Goal: Complete application form

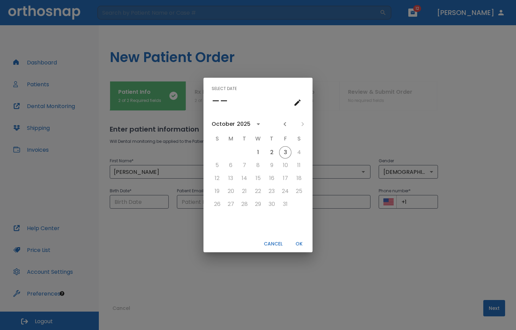
drag, startPoint x: 279, startPoint y: 267, endPoint x: 278, endPoint y: 245, distance: 22.9
click at [278, 247] on div "Select date –– [DATE] S M T W T F S 1 2 3 4 5 6 7 8 9 10 11 12 13 14 15 16 17 1…" at bounding box center [258, 165] width 516 height 330
type input "[DATE]"
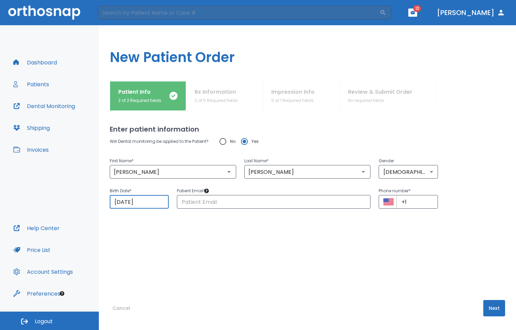
drag, startPoint x: 156, startPoint y: 202, endPoint x: 138, endPoint y: 182, distance: 26.3
click at [138, 195] on input "[DATE]" at bounding box center [139, 202] width 59 height 14
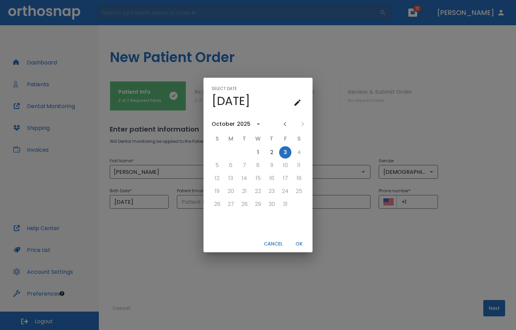
click at [256, 122] on icon "calendar view is open, switch to year view" at bounding box center [258, 124] width 8 height 8
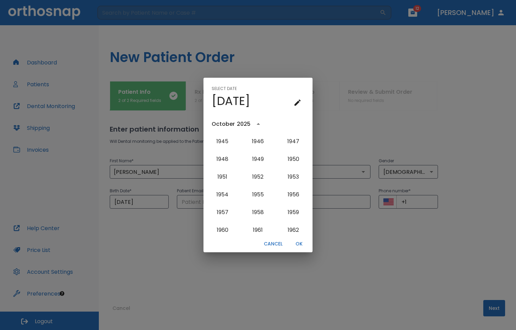
scroll to position [263, 0]
click at [258, 162] on button "1949" at bounding box center [258, 161] width 25 height 12
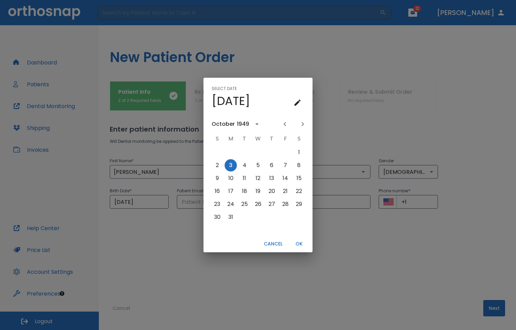
scroll to position [0, 0]
click at [284, 123] on icon "Previous month" at bounding box center [285, 124] width 8 height 8
click at [260, 149] on button "3" at bounding box center [258, 152] width 12 height 12
type input "[DATE]"
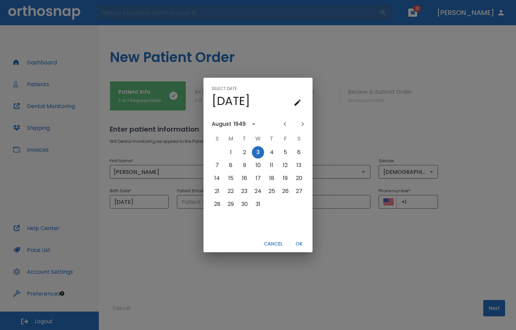
click at [296, 243] on button "OK" at bounding box center [299, 243] width 22 height 11
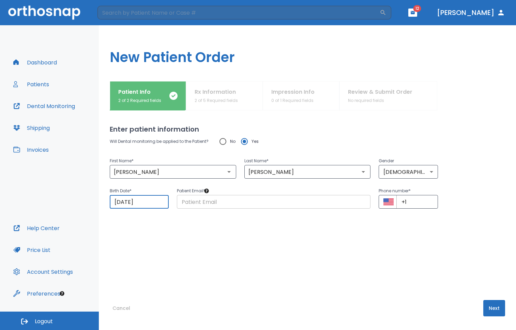
click at [208, 205] on input "text" at bounding box center [274, 202] width 194 height 14
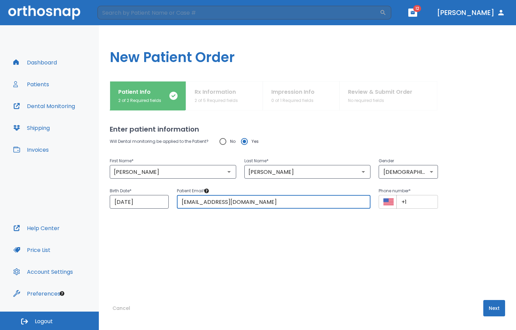
type input "[EMAIL_ADDRESS][DOMAIN_NAME]"
click at [416, 201] on input "+1" at bounding box center [417, 202] width 41 height 14
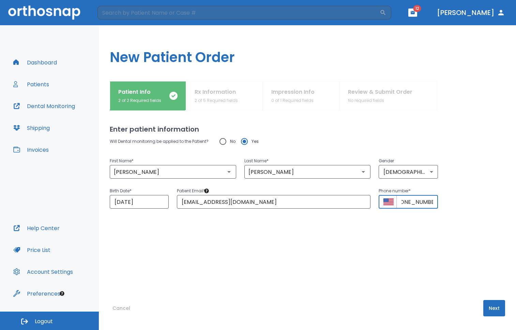
scroll to position [0, 16]
type input "[PHONE_NUMBER]"
click at [435, 243] on div "Will Dental monitoring be applied to the Patient? No Yes First Name * [PERSON_N…" at bounding box center [308, 203] width 396 height 138
click at [493, 306] on button "Next" at bounding box center [495, 308] width 22 height 16
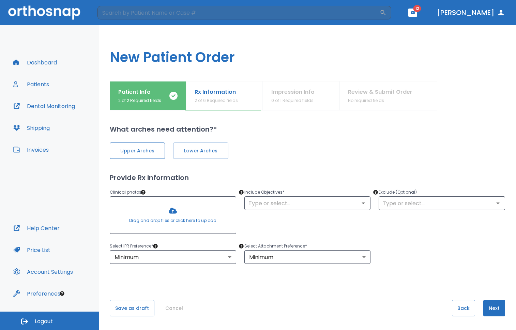
click at [145, 152] on span "Upper Arches" at bounding box center [137, 150] width 41 height 7
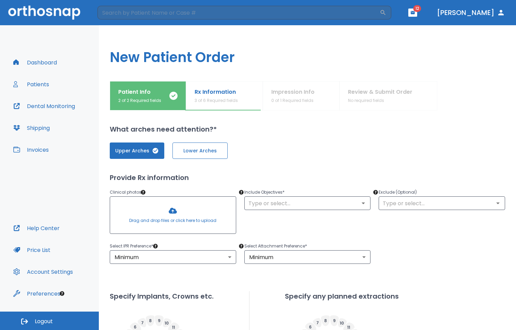
click at [202, 149] on span "Lower Arches" at bounding box center [200, 150] width 41 height 7
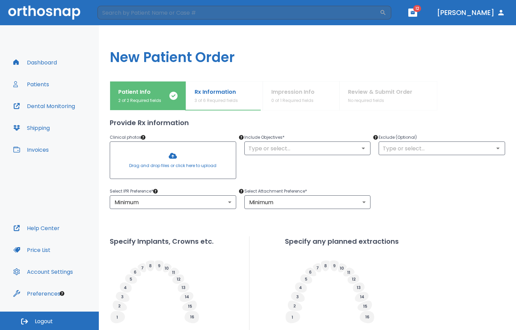
scroll to position [57, 0]
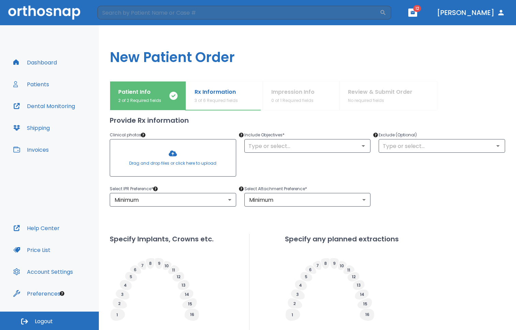
click at [179, 156] on div at bounding box center [173, 158] width 126 height 37
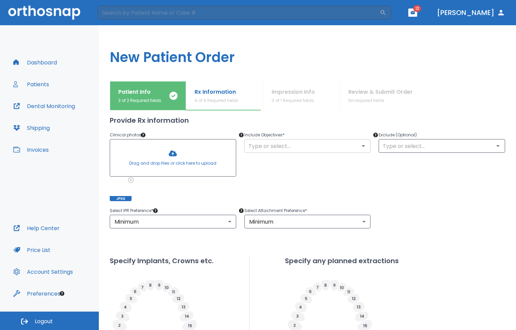
click at [363, 148] on icon "Open" at bounding box center [364, 146] width 8 height 8
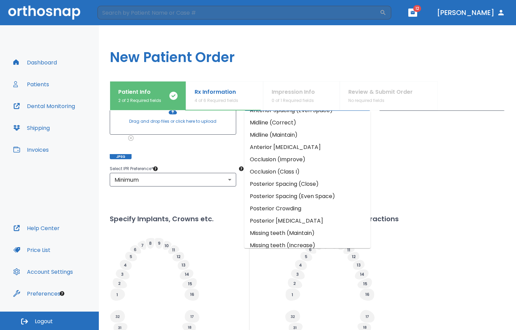
scroll to position [33, 0]
click at [269, 162] on li "Occlusion (Improve)" at bounding box center [308, 161] width 127 height 12
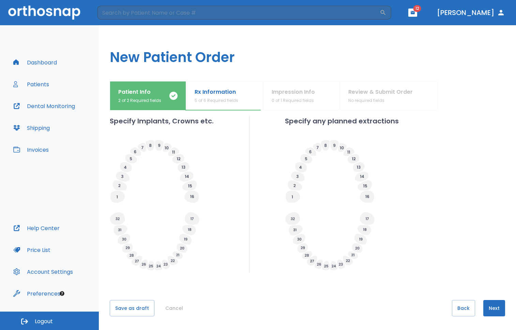
scroll to position [190, 0]
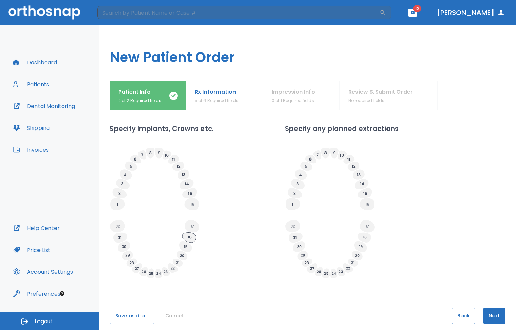
click at [188, 237] on icon at bounding box center [189, 238] width 14 height 10
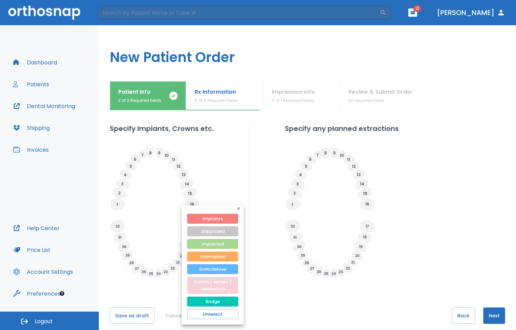
click at [217, 282] on button "Crown / veneer / lamination" at bounding box center [212, 285] width 51 height 17
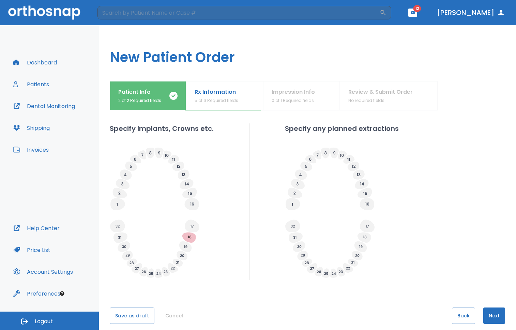
click at [185, 247] on icon at bounding box center [185, 247] width 3 height 3
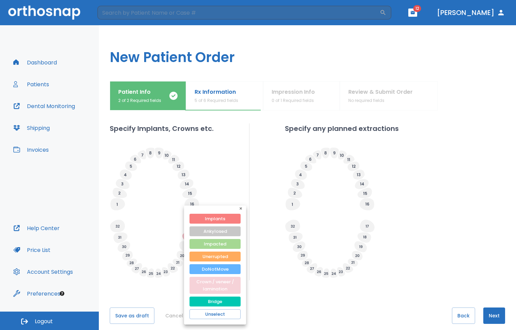
click at [206, 285] on button "Crown / veneer / lamination" at bounding box center [215, 285] width 51 height 17
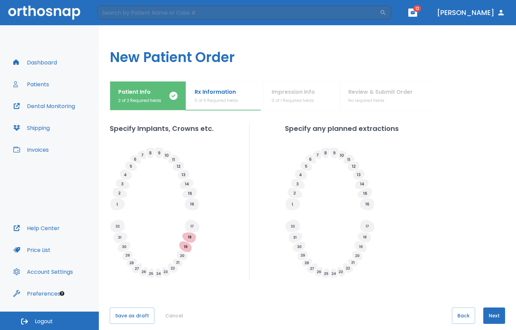
click at [121, 236] on icon at bounding box center [119, 237] width 3 height 3
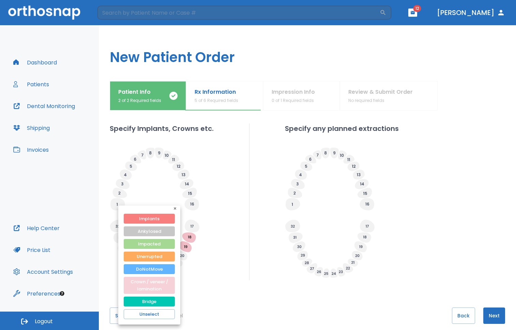
click at [141, 279] on button "Crown / veneer / lamination" at bounding box center [149, 285] width 51 height 17
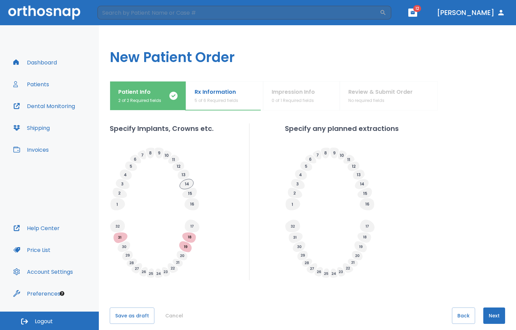
click at [188, 185] on icon at bounding box center [187, 184] width 14 height 10
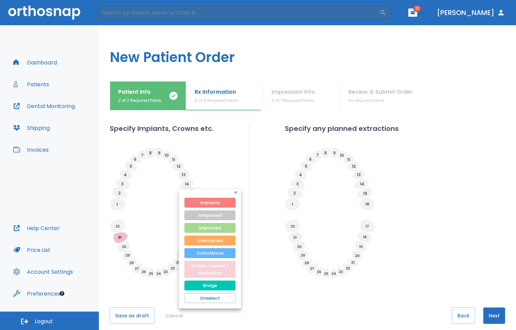
click at [212, 268] on button "Crown / veneer / lamination" at bounding box center [210, 269] width 51 height 17
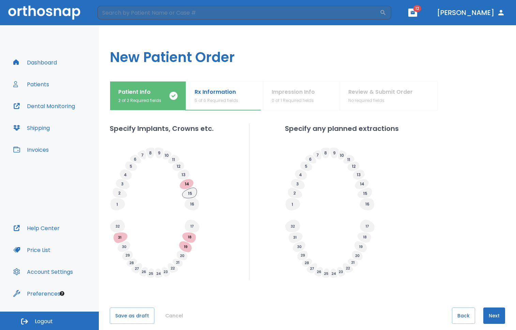
click at [192, 193] on icon at bounding box center [189, 193] width 14 height 10
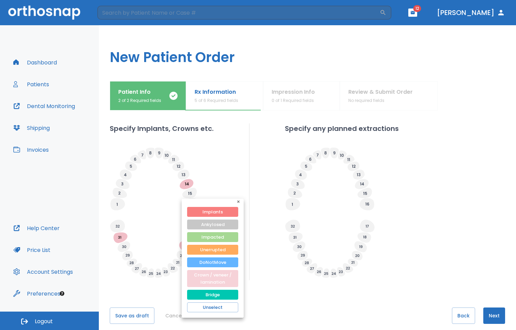
click at [206, 277] on button "Crown / veneer / lamination" at bounding box center [212, 278] width 51 height 17
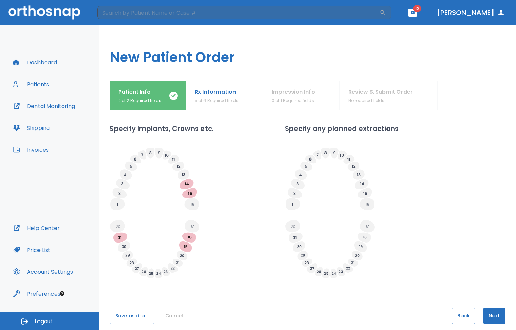
scroll to position [197, 0]
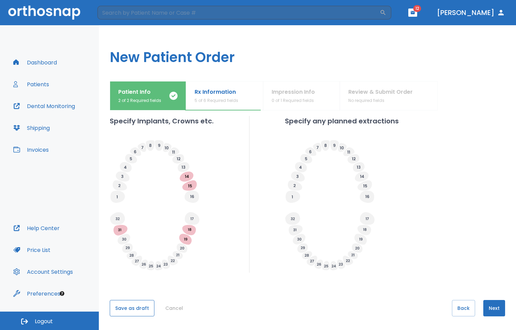
click at [126, 309] on button "Save as draft" at bounding box center [132, 308] width 45 height 16
click at [461, 307] on button "Back" at bounding box center [463, 308] width 23 height 16
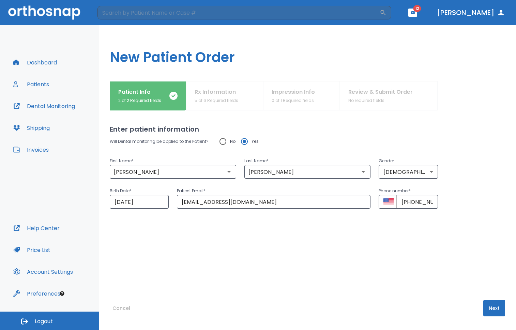
scroll to position [0, 0]
click at [495, 310] on button "Next" at bounding box center [495, 308] width 22 height 16
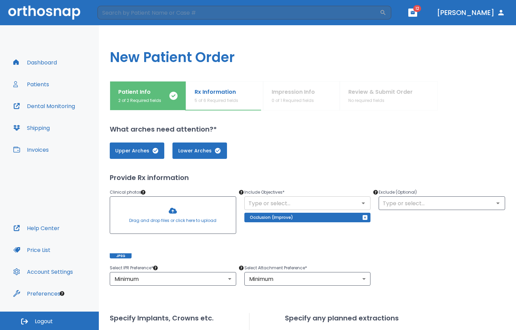
click at [364, 202] on icon "Open" at bounding box center [364, 203] width 8 height 8
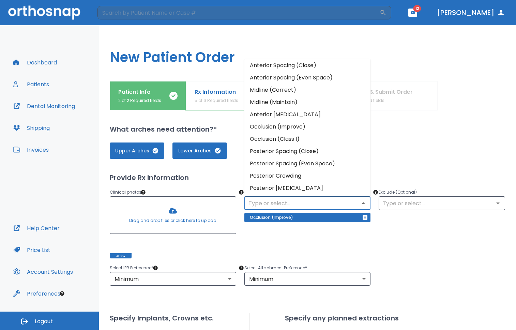
scroll to position [14, 0]
click at [303, 154] on li "Posterior Spacing (Close)" at bounding box center [308, 152] width 127 height 12
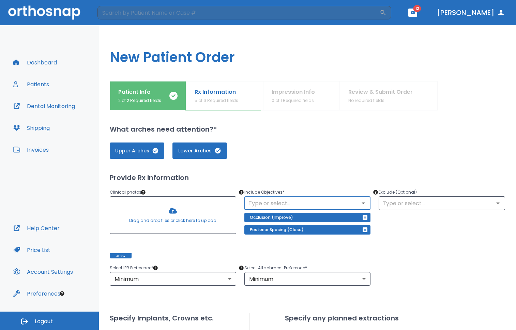
click at [315, 204] on input "text" at bounding box center [308, 204] width 122 height 10
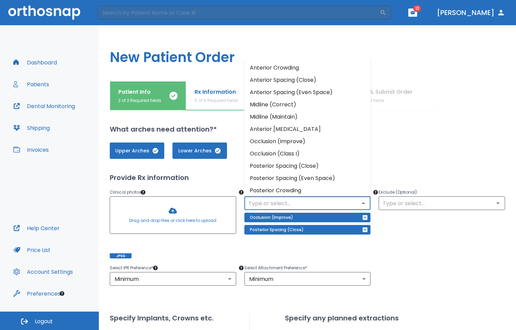
click at [298, 83] on li "Anterior Spacing (Close)" at bounding box center [308, 80] width 127 height 12
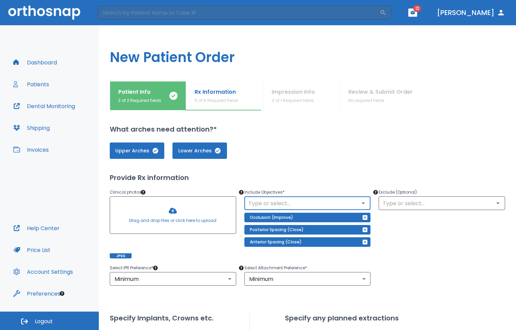
click at [340, 207] on input "text" at bounding box center [308, 204] width 122 height 10
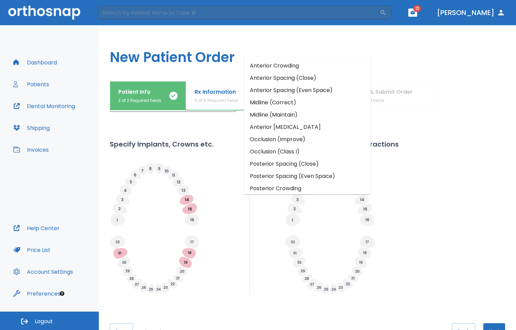
scroll to position [197, 0]
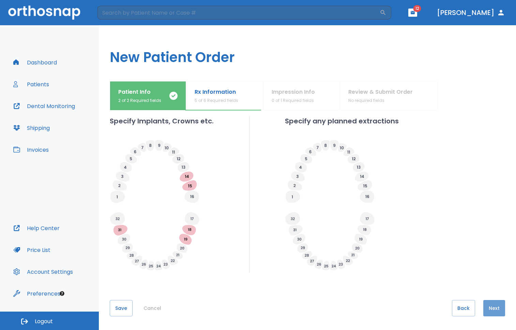
click at [490, 310] on button "Next" at bounding box center [495, 308] width 22 height 16
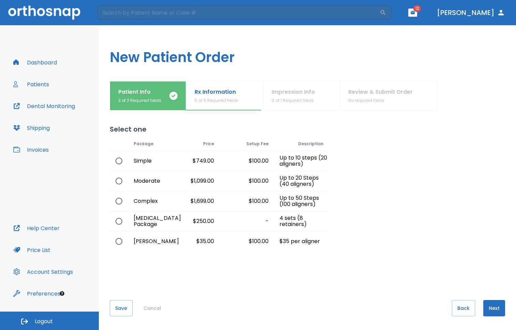
click at [118, 161] on input "radio" at bounding box center [119, 161] width 14 height 14
radio input "true"
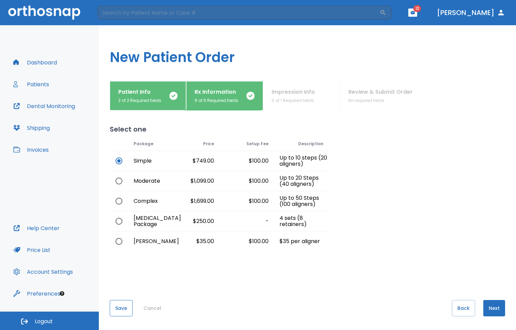
click at [121, 306] on button "Save" at bounding box center [121, 308] width 23 height 16
click at [496, 310] on button "Next" at bounding box center [495, 308] width 22 height 16
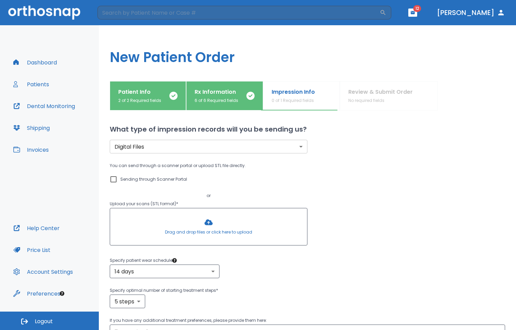
click at [115, 178] on input "Sending through Scanner Portal" at bounding box center [113, 179] width 8 height 8
checkbox input "true"
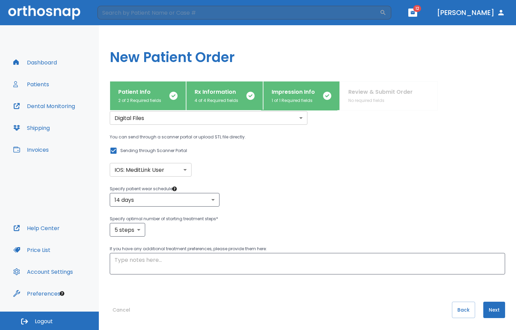
scroll to position [30, 0]
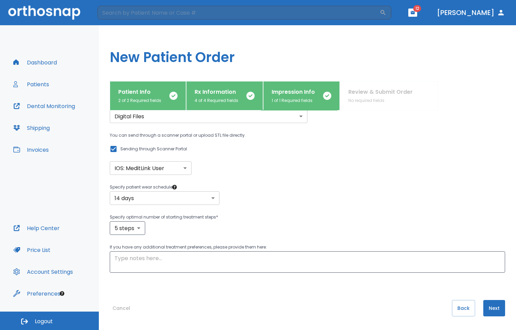
click at [215, 196] on body "​ 12 [PERSON_NAME] Dashboard Patients Dental Monitoring Shipping Invoices Help …" at bounding box center [258, 165] width 516 height 330
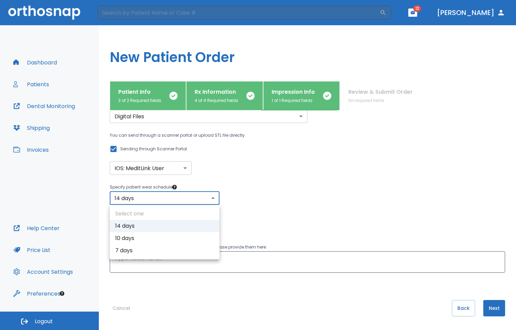
click at [133, 248] on li "7 days" at bounding box center [165, 251] width 110 height 12
type input "7"
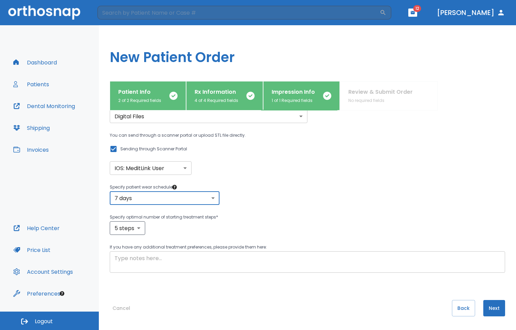
click at [215, 261] on textarea at bounding box center [308, 262] width 386 height 16
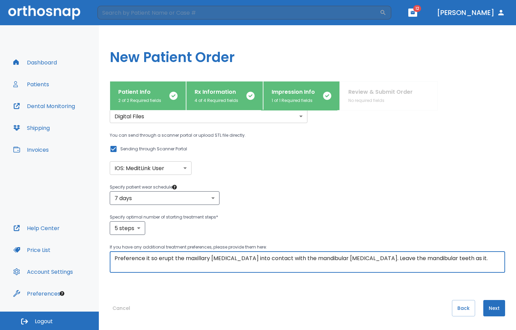
click at [164, 261] on textarea "Preference it so erupt the maxillary [MEDICAL_DATA] into contact with the mandi…" at bounding box center [308, 262] width 386 height 16
type textarea "Preference it so extrude the maxillary [MEDICAL_DATA] into contact with the man…"
click at [200, 260] on textarea "Preference it so extrude the maxillary [MEDICAL_DATA] into contact with the man…" at bounding box center [308, 262] width 386 height 16
click at [463, 307] on button "Back" at bounding box center [463, 308] width 23 height 16
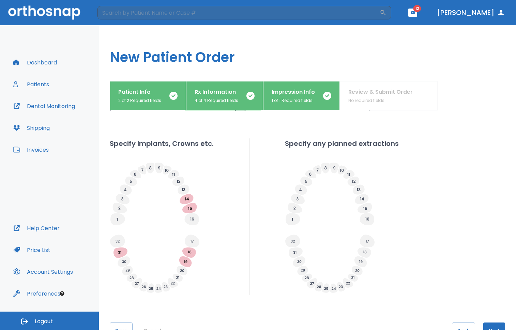
scroll to position [183, 0]
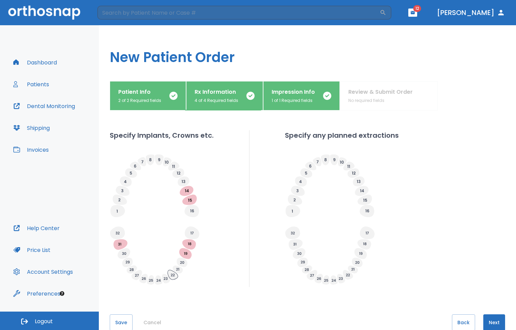
click at [172, 275] on icon at bounding box center [173, 275] width 10 height 10
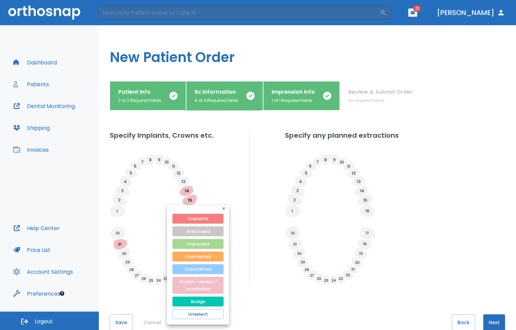
click at [195, 265] on button "DoNotMove" at bounding box center [198, 269] width 51 height 10
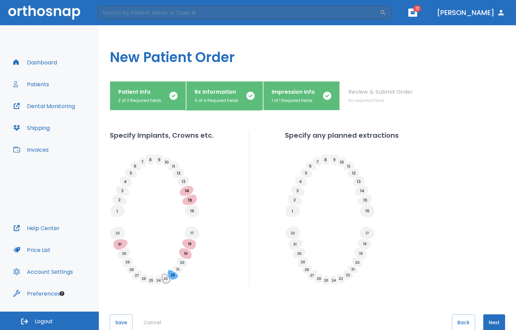
click at [166, 277] on icon at bounding box center [166, 279] width 8 height 10
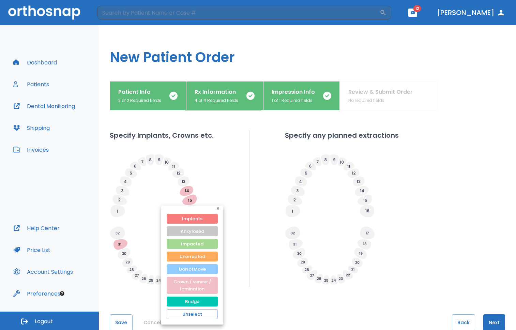
click at [179, 269] on button "DoNotMove" at bounding box center [192, 269] width 51 height 10
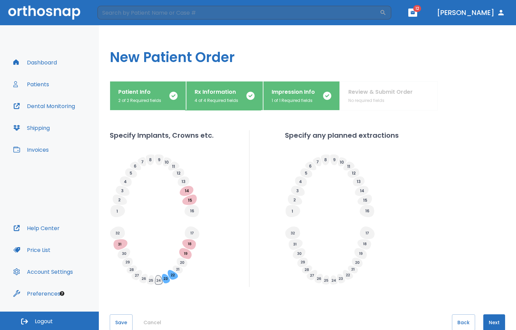
click at [158, 279] on icon at bounding box center [158, 280] width 7 height 9
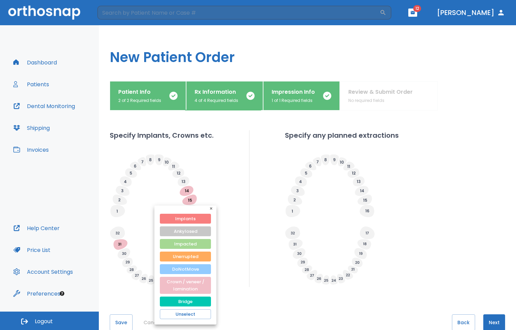
click at [170, 270] on button "DoNotMove" at bounding box center [185, 269] width 51 height 10
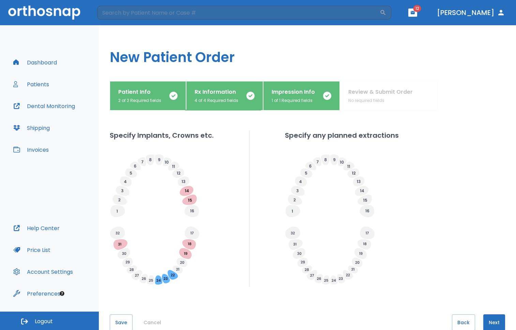
click at [151, 280] on icon at bounding box center [151, 280] width 4 height 3
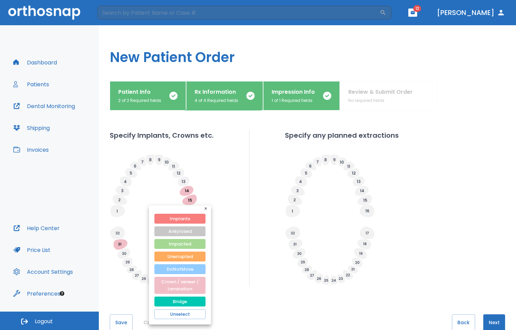
click at [162, 272] on button "DoNotMove" at bounding box center [180, 269] width 51 height 10
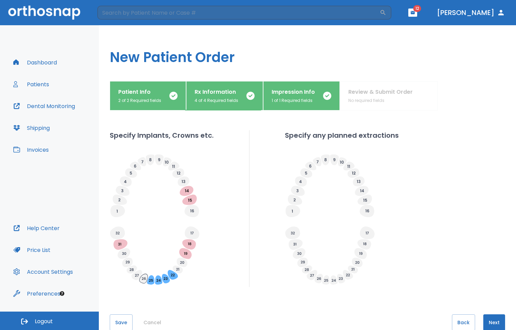
click at [145, 280] on icon at bounding box center [144, 279] width 9 height 10
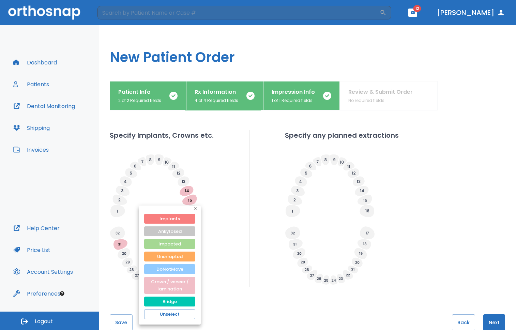
click at [158, 270] on button "DoNotMove" at bounding box center [169, 269] width 51 height 10
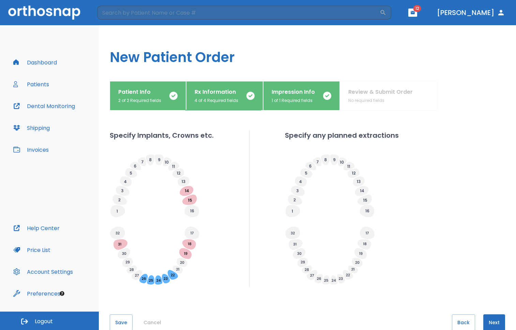
click at [138, 275] on icon at bounding box center [137, 275] width 4 height 3
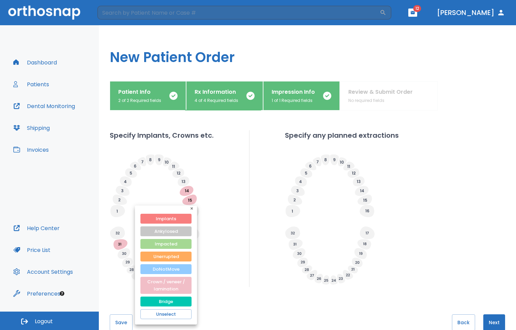
click at [148, 272] on button "DoNotMove" at bounding box center [166, 269] width 51 height 10
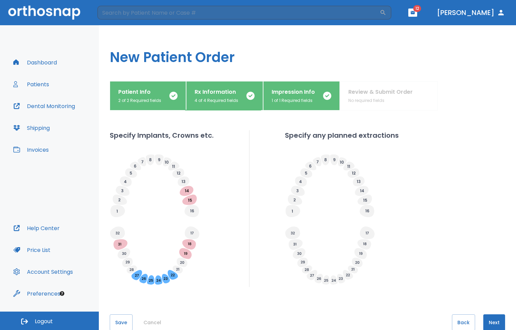
click at [491, 322] on button "Next" at bounding box center [495, 322] width 22 height 16
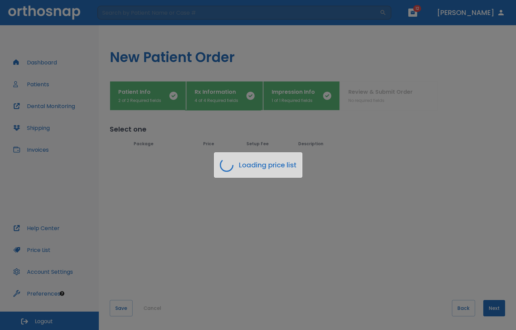
scroll to position [0, 0]
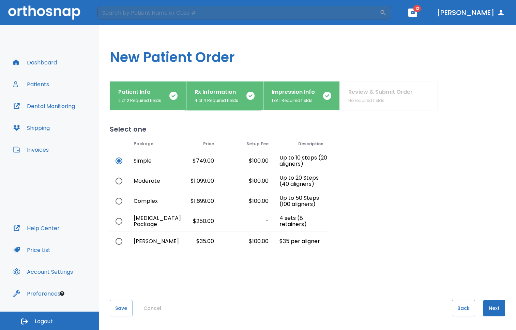
click at [494, 313] on button "Next" at bounding box center [495, 308] width 22 height 16
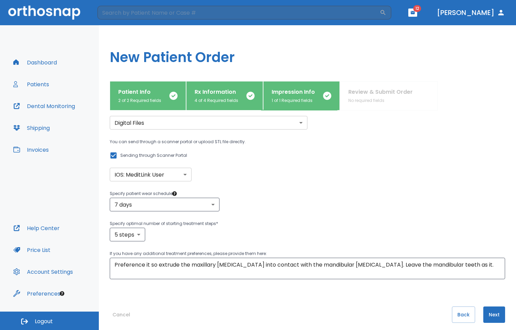
scroll to position [30, 0]
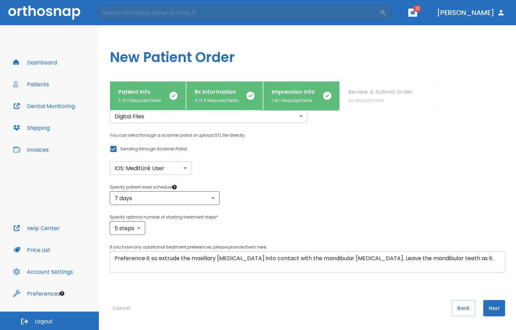
click at [472, 258] on textarea "Preference it so extrude the maxillary [MEDICAL_DATA] into contact with the man…" at bounding box center [308, 262] width 386 height 16
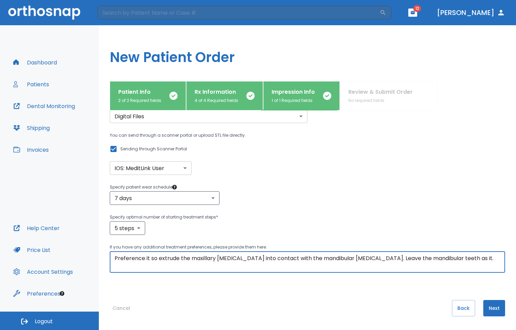
click at [472, 258] on textarea "Preference it so extrude the maxillary [MEDICAL_DATA] into contact with the man…" at bounding box center [308, 262] width 386 height 16
click at [482, 258] on textarea "Preference it so extrude the maxillary [MEDICAL_DATA] into contact with the man…" at bounding box center [308, 262] width 386 height 16
click at [115, 267] on textarea "Preference it so extrude the maxillary [MEDICAL_DATA] into contact with the man…" at bounding box center [308, 262] width 386 height 16
click at [151, 266] on textarea "Preference it so extrude the maxillary [MEDICAL_DATA] into contact with the man…" at bounding box center [308, 262] width 386 height 16
type textarea "Preference it so extrude the maxillary [MEDICAL_DATA] into contact with the man…"
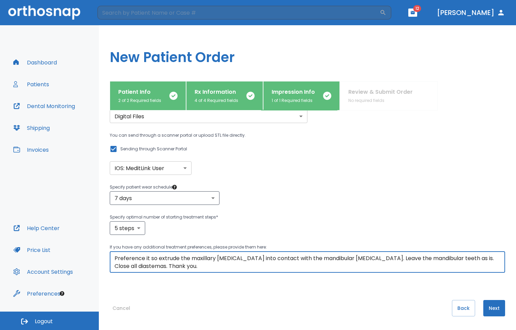
click at [494, 308] on button "Next" at bounding box center [495, 308] width 22 height 16
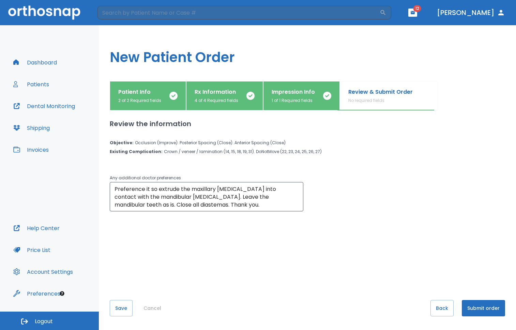
scroll to position [0, 0]
click at [471, 306] on button "Submit order" at bounding box center [483, 308] width 43 height 16
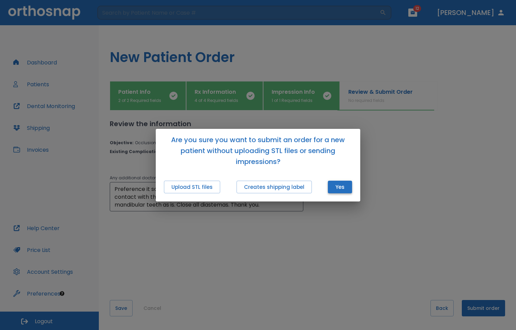
click at [339, 186] on button "Yes" at bounding box center [340, 187] width 24 height 13
